Goal: Transaction & Acquisition: Purchase product/service

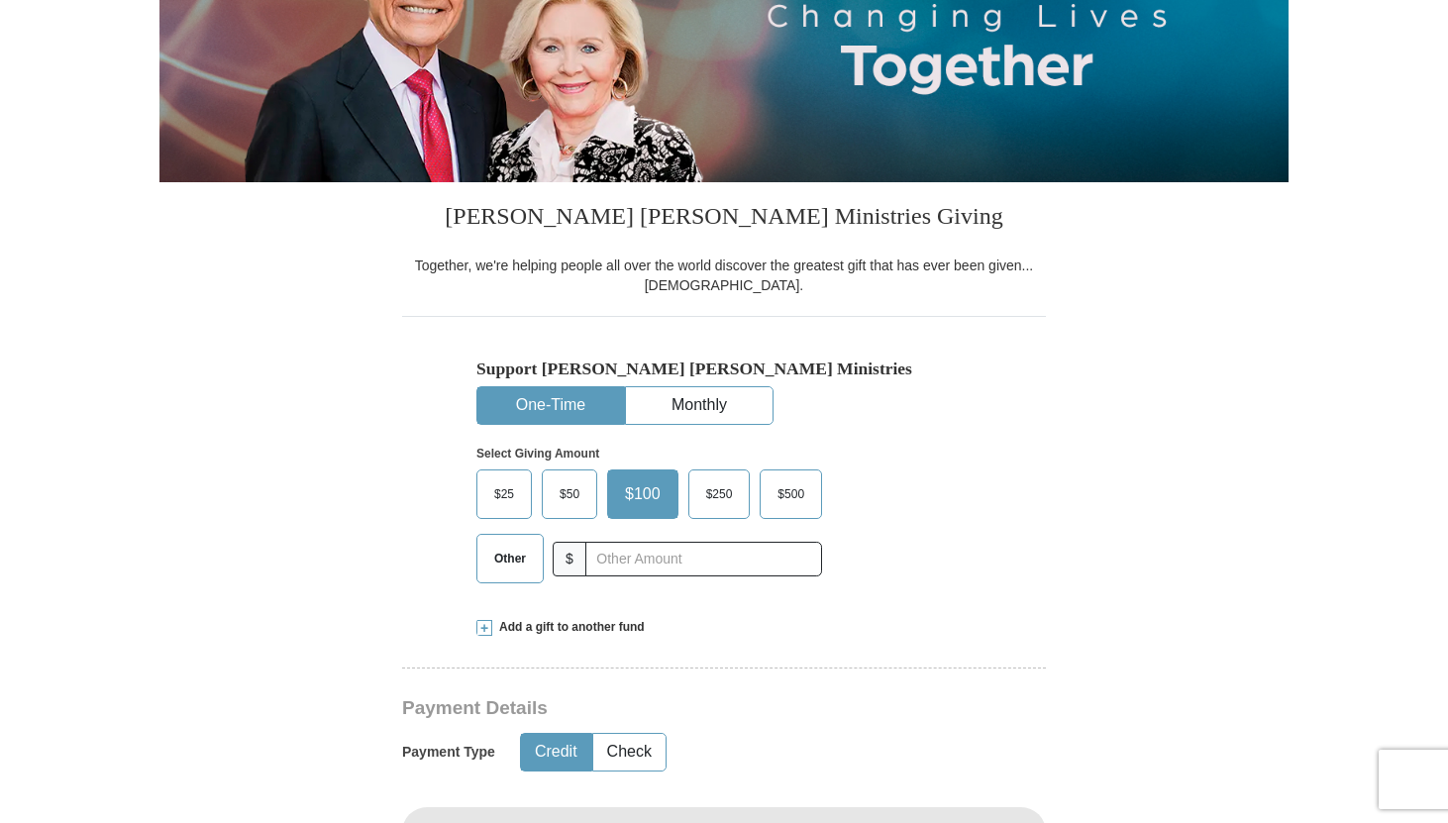
scroll to position [316, 0]
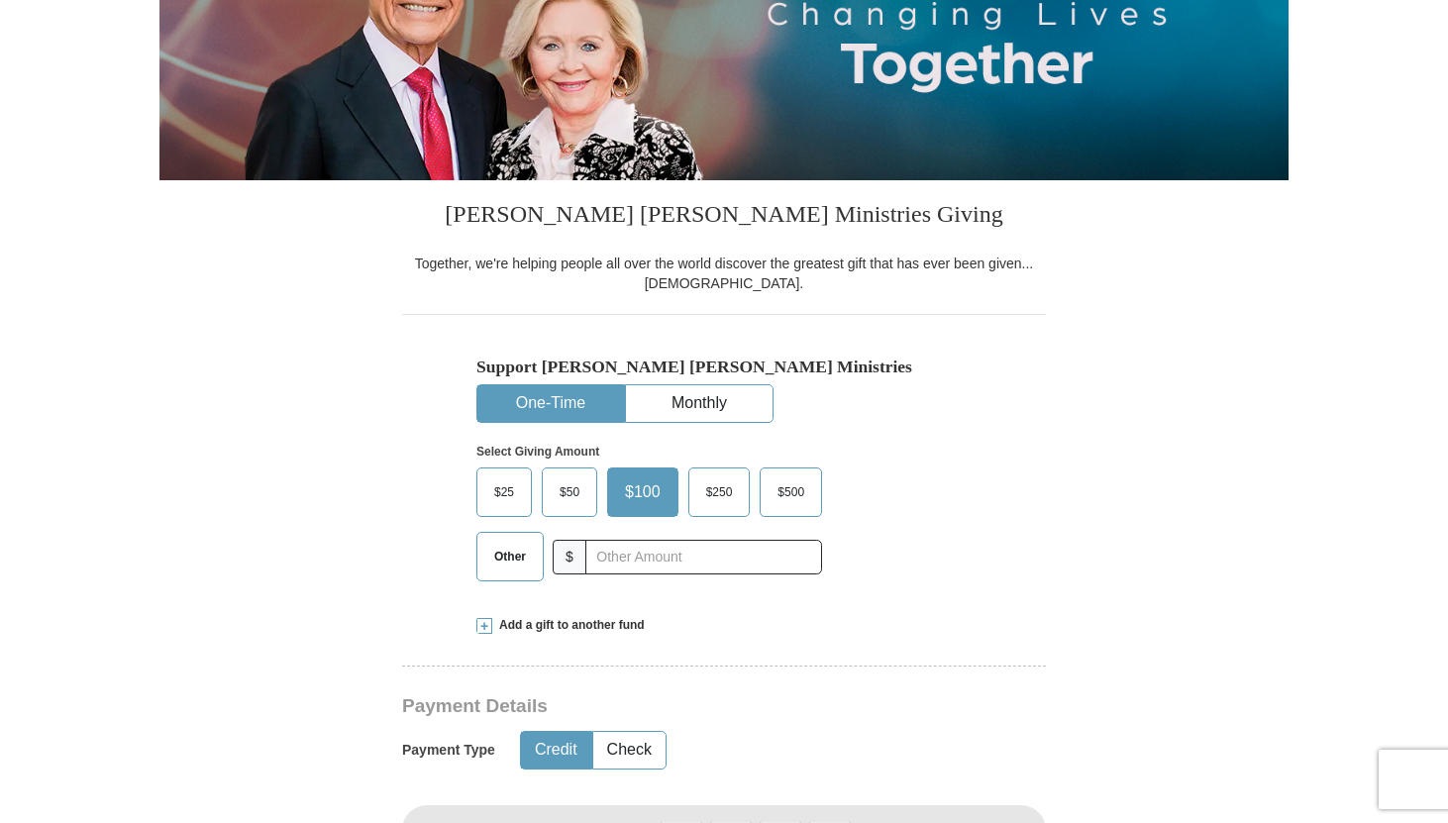
click at [500, 558] on span "Other" at bounding box center [510, 557] width 52 height 30
click at [0, 0] on input "Other" at bounding box center [0, 0] width 0 height 0
click at [643, 560] on input "text" at bounding box center [703, 557] width 220 height 35
type input "10.00"
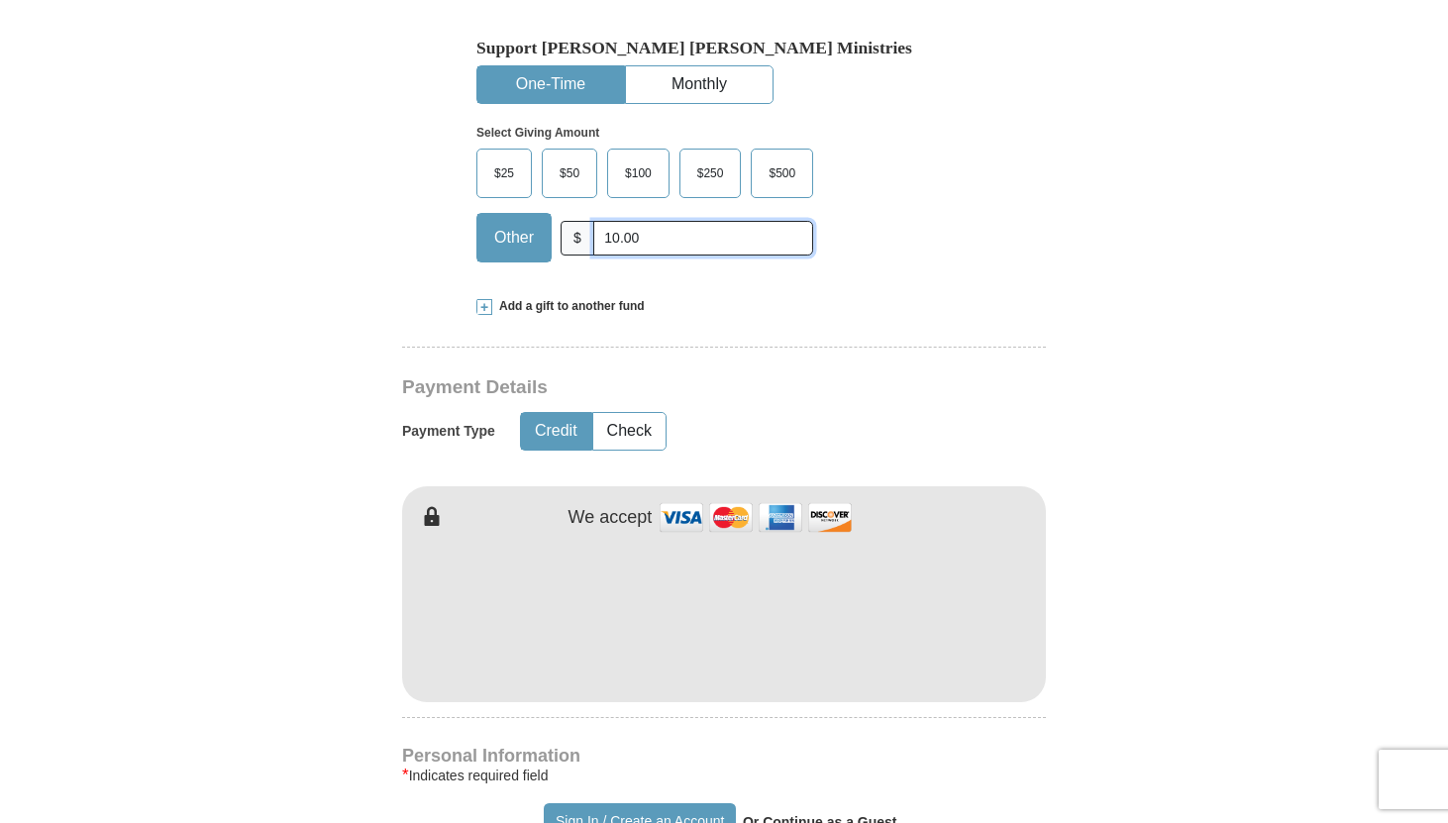
scroll to position [636, 0]
type input "[PERSON_NAME]"
type input "Rose"
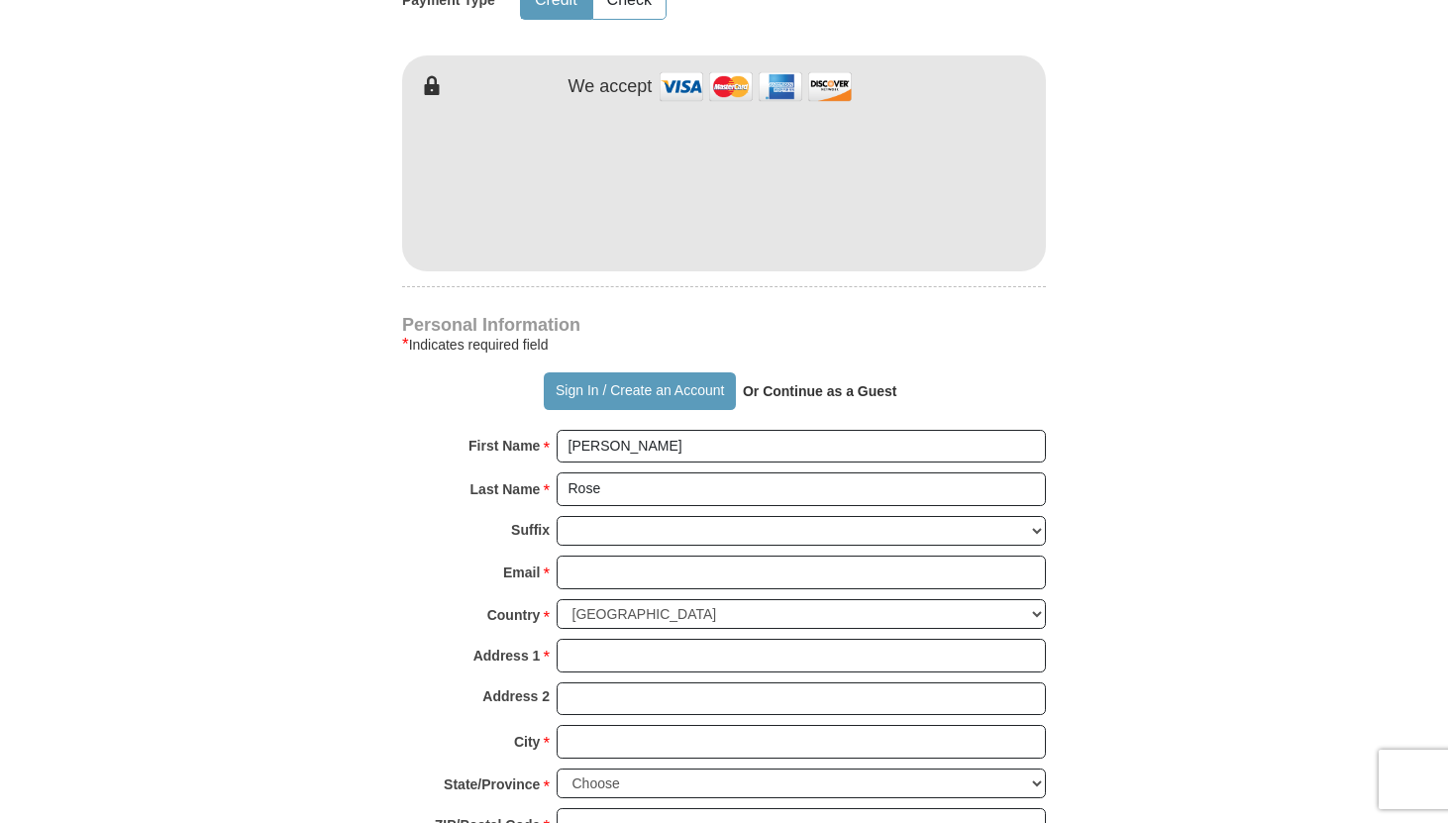
scroll to position [1070, 0]
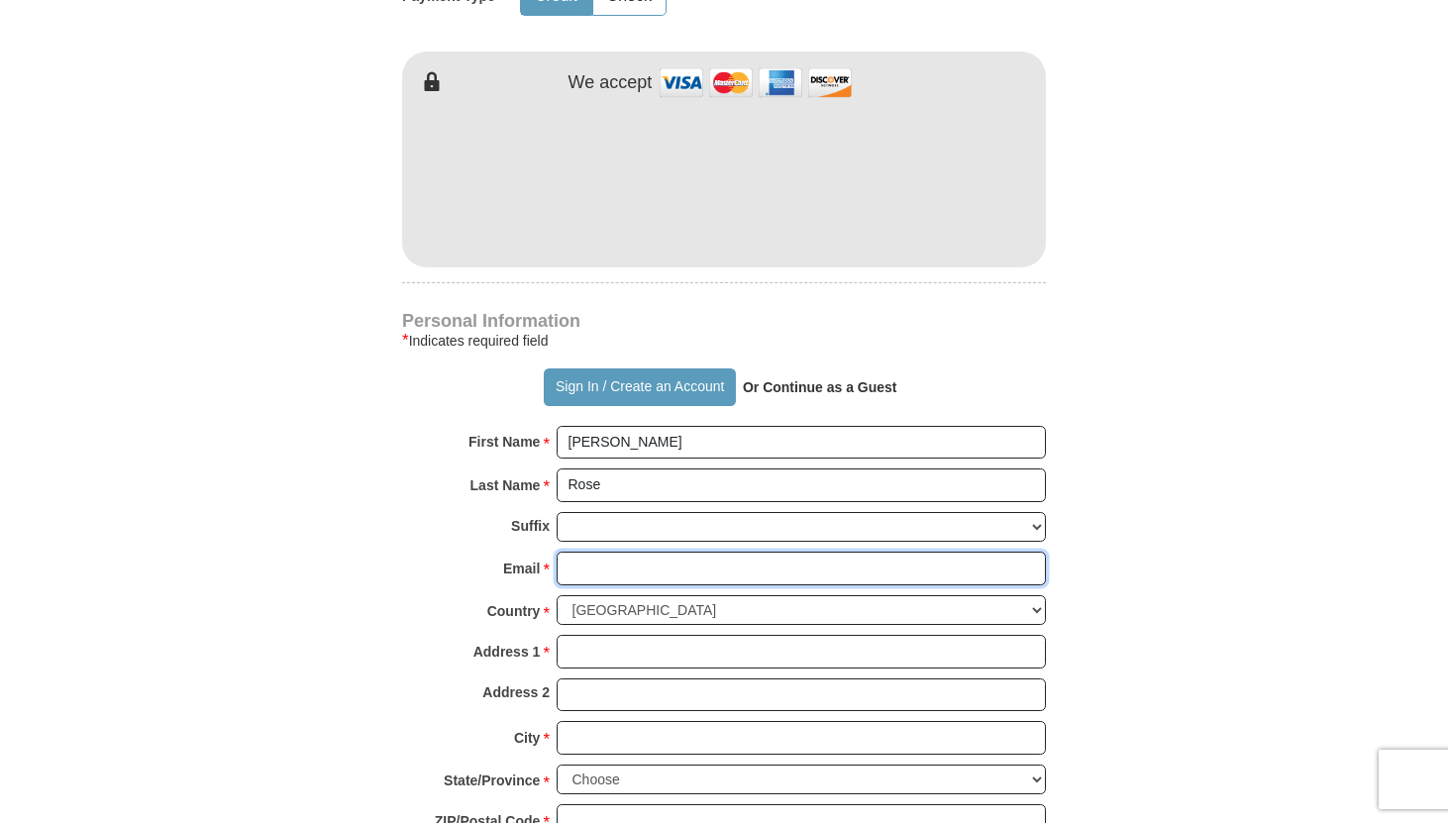
click at [601, 562] on input "Email *" at bounding box center [801, 569] width 489 height 34
type input "[EMAIL_ADDRESS][DOMAIN_NAME]"
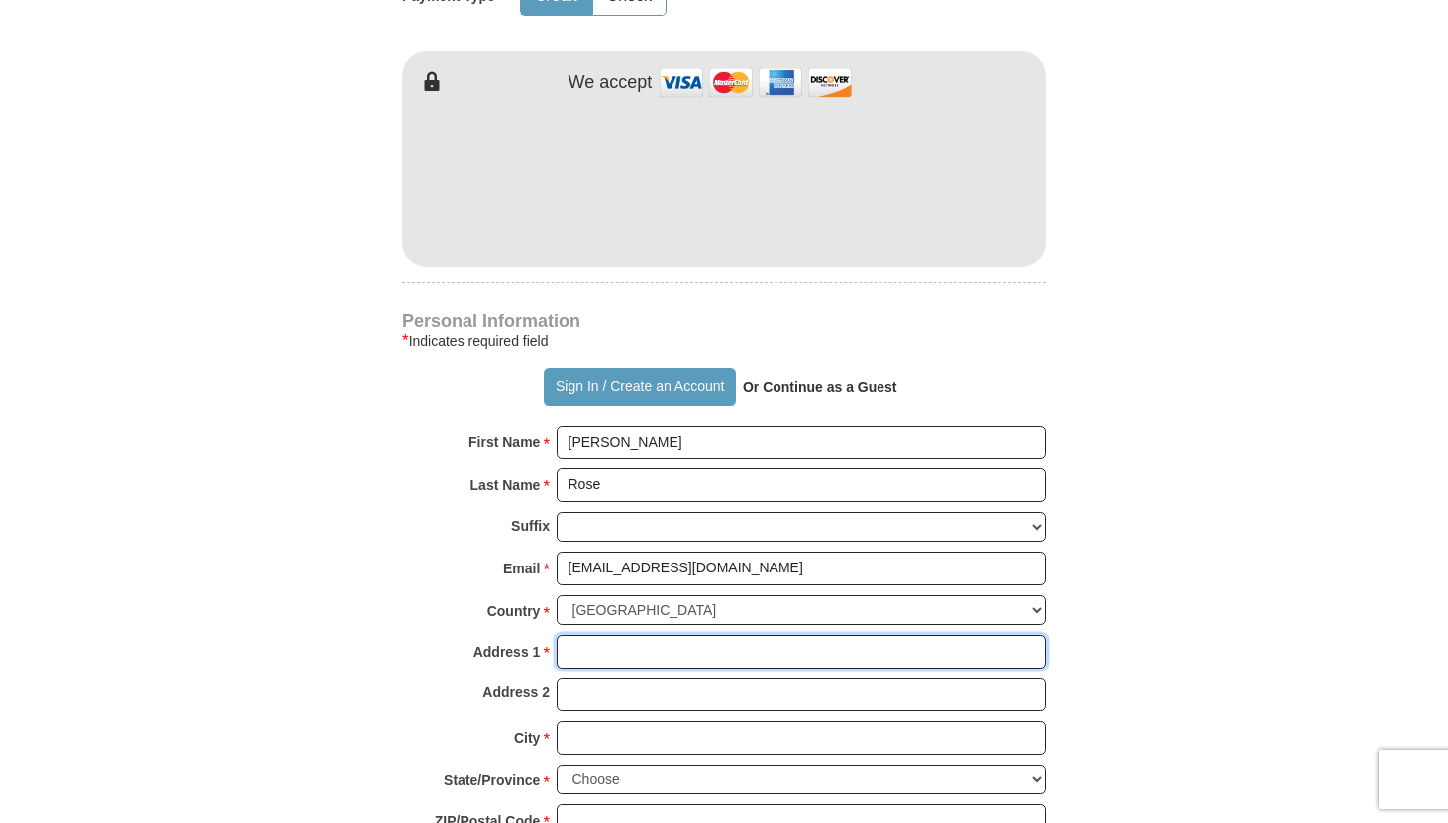
click at [636, 648] on input "Address 1 *" at bounding box center [801, 652] width 489 height 34
type input "[STREET_ADDRESS]"
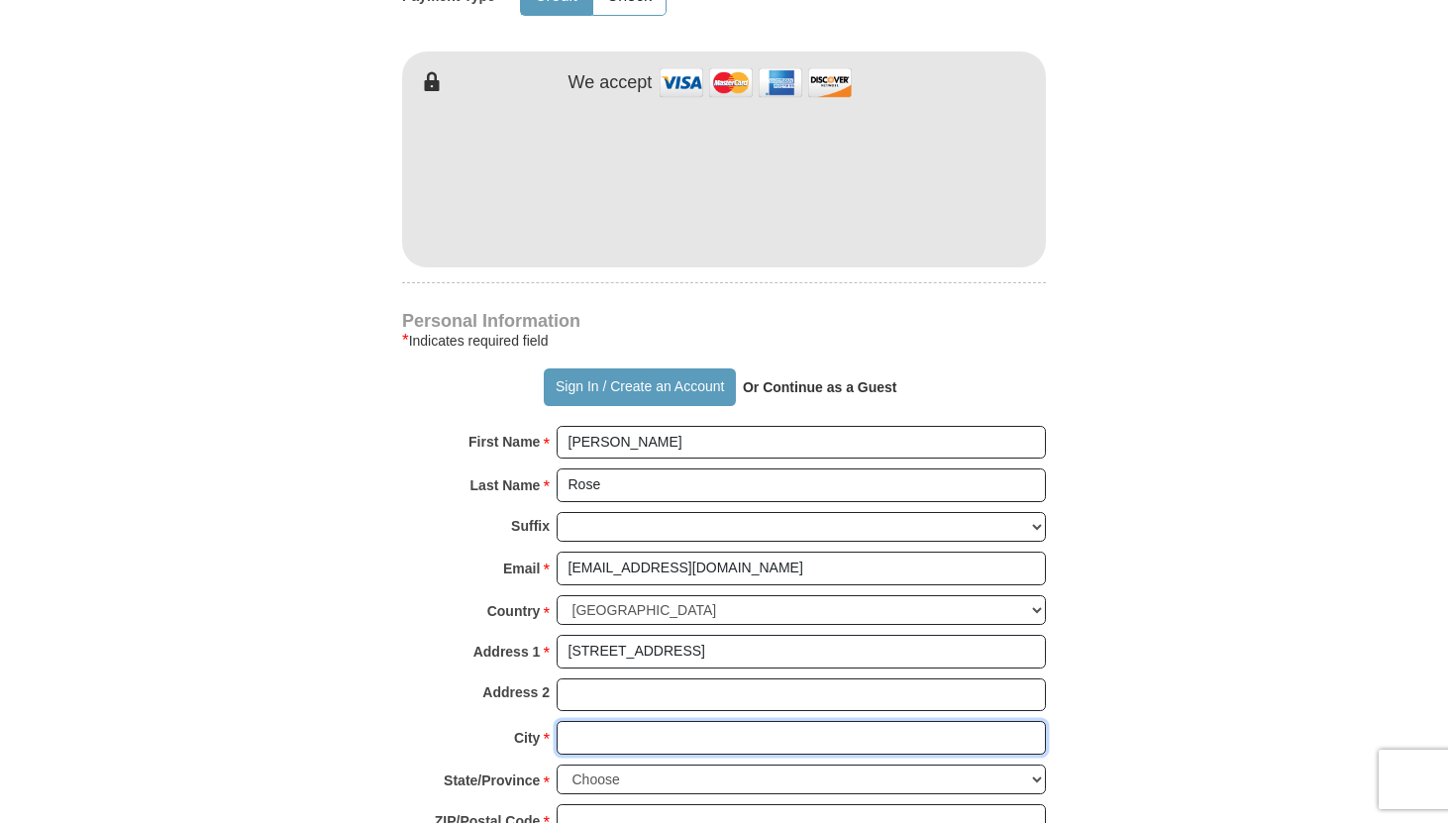
type input "[GEOGRAPHIC_DATA]"
select select "WA"
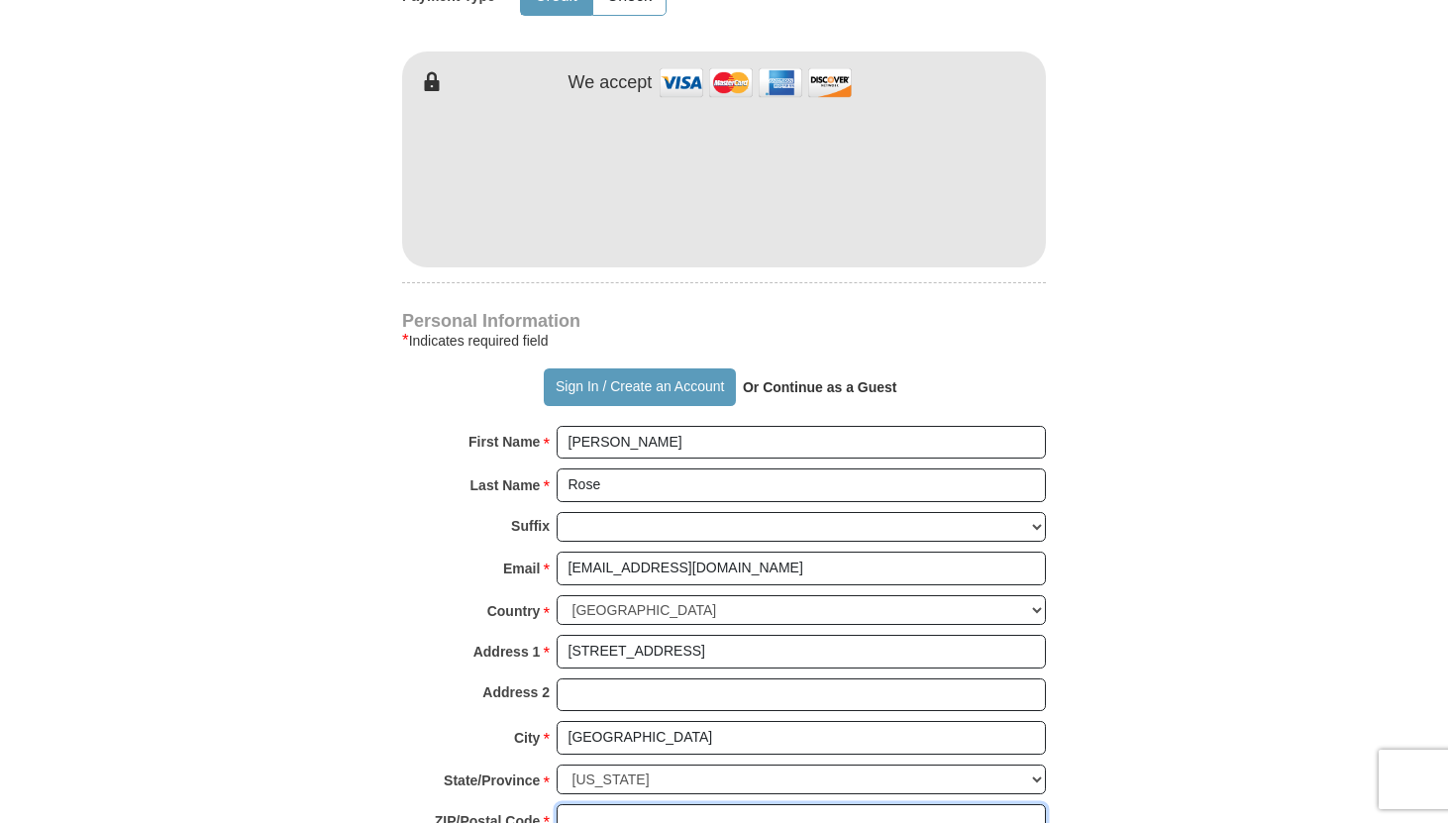
type input "98072"
type input "4254179825"
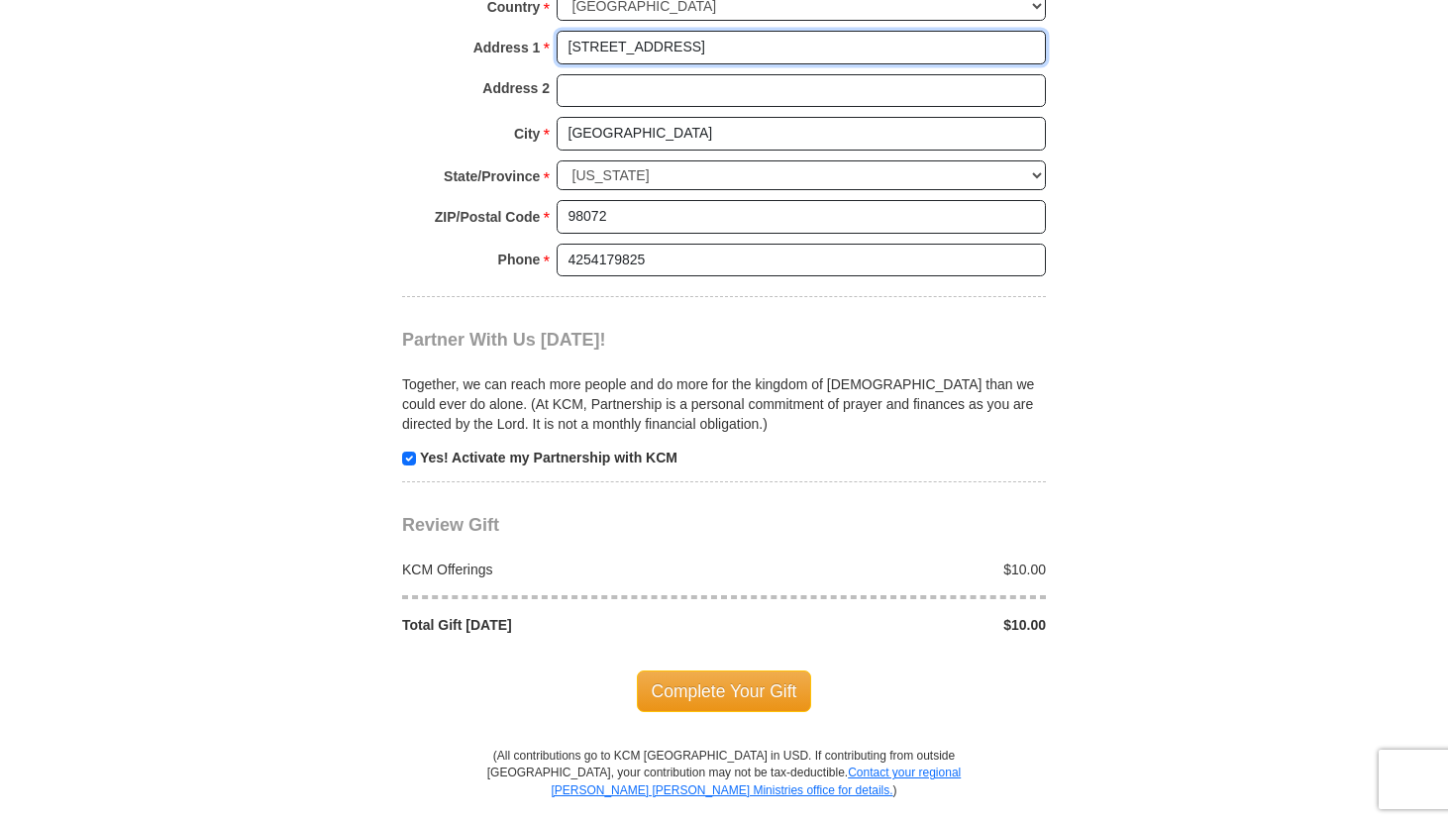
scroll to position [1676, 0]
click at [407, 457] on input "checkbox" at bounding box center [409, 457] width 14 height 14
checkbox input "false"
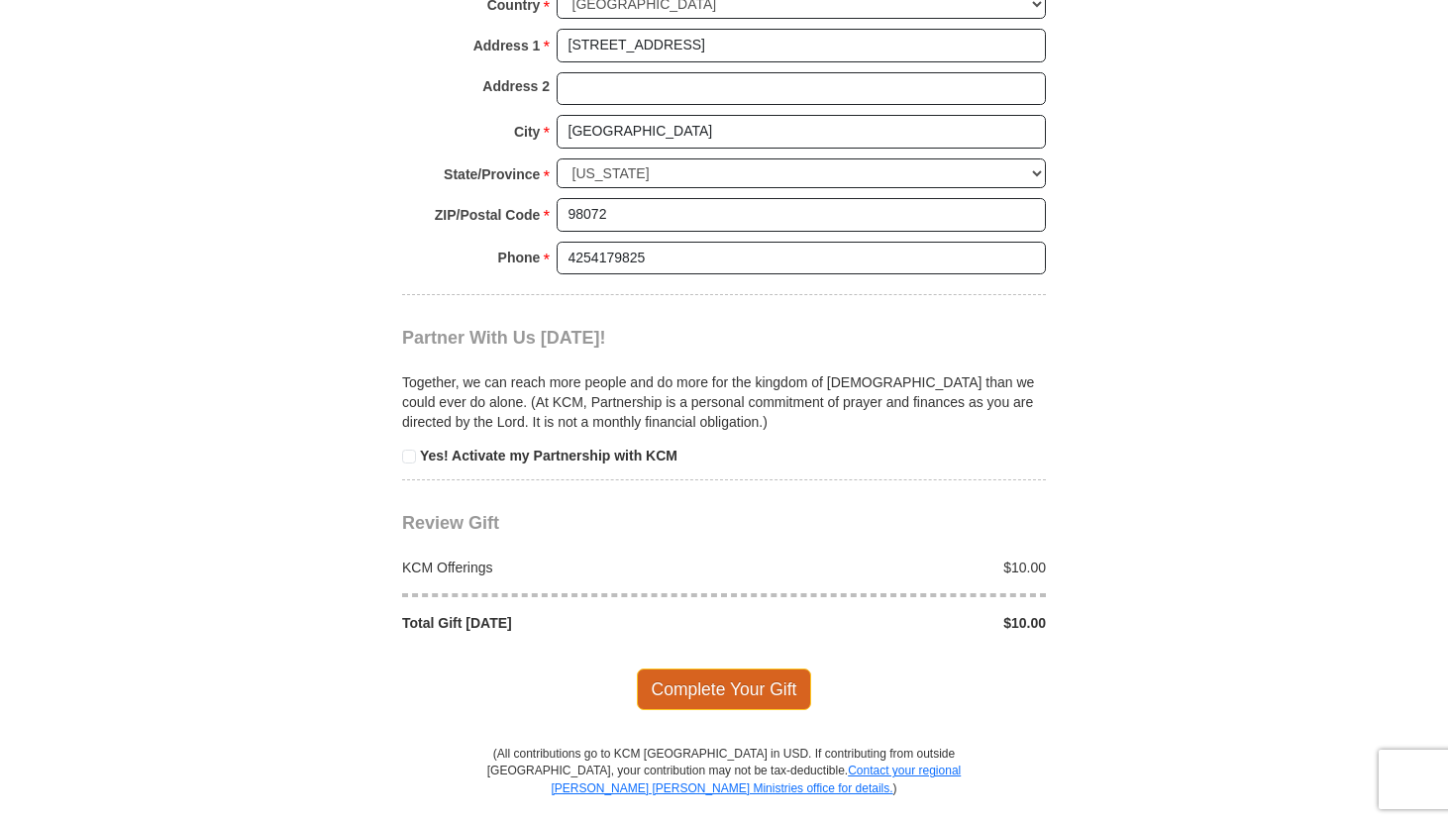
click at [702, 690] on span "Complete Your Gift" at bounding box center [724, 690] width 175 height 42
